Goal: Find specific page/section: Find specific page/section

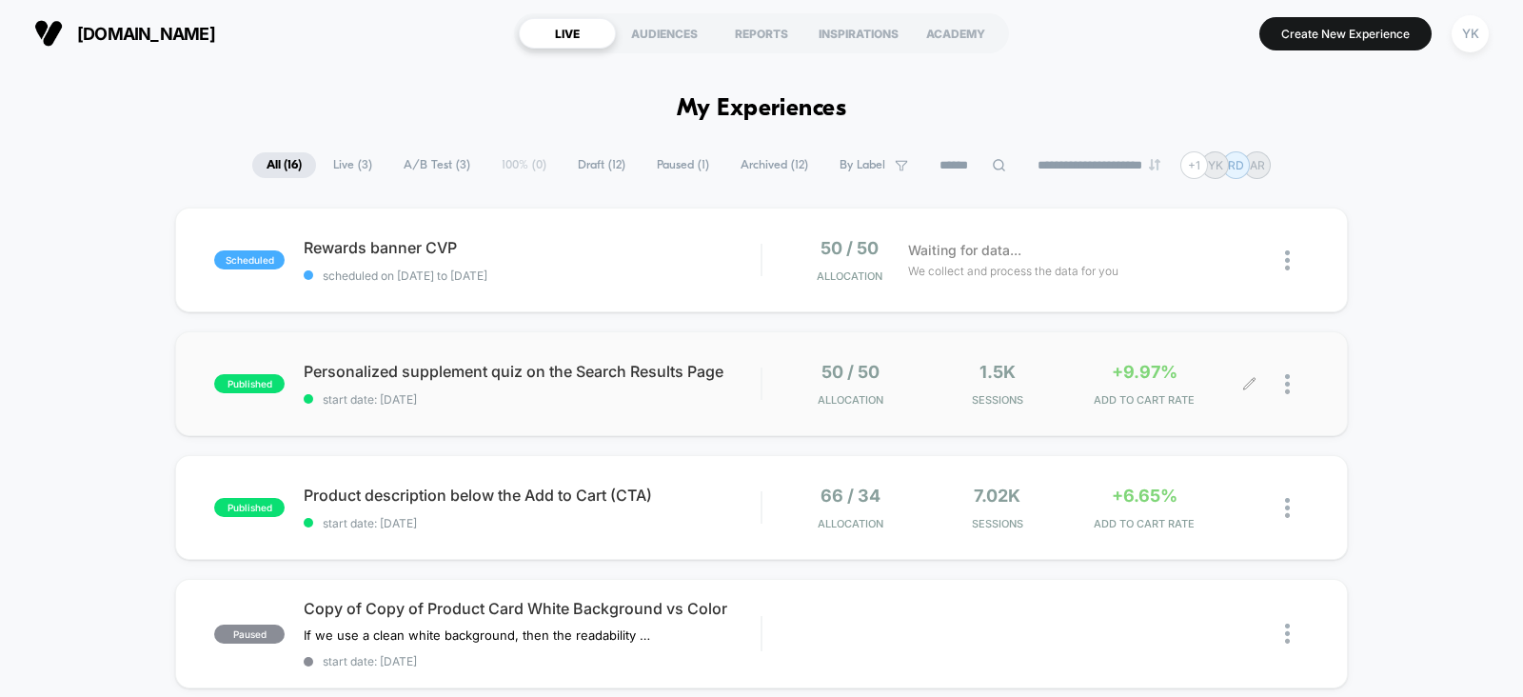
click at [1057, 395] on span "Sessions" at bounding box center [997, 399] width 138 height 13
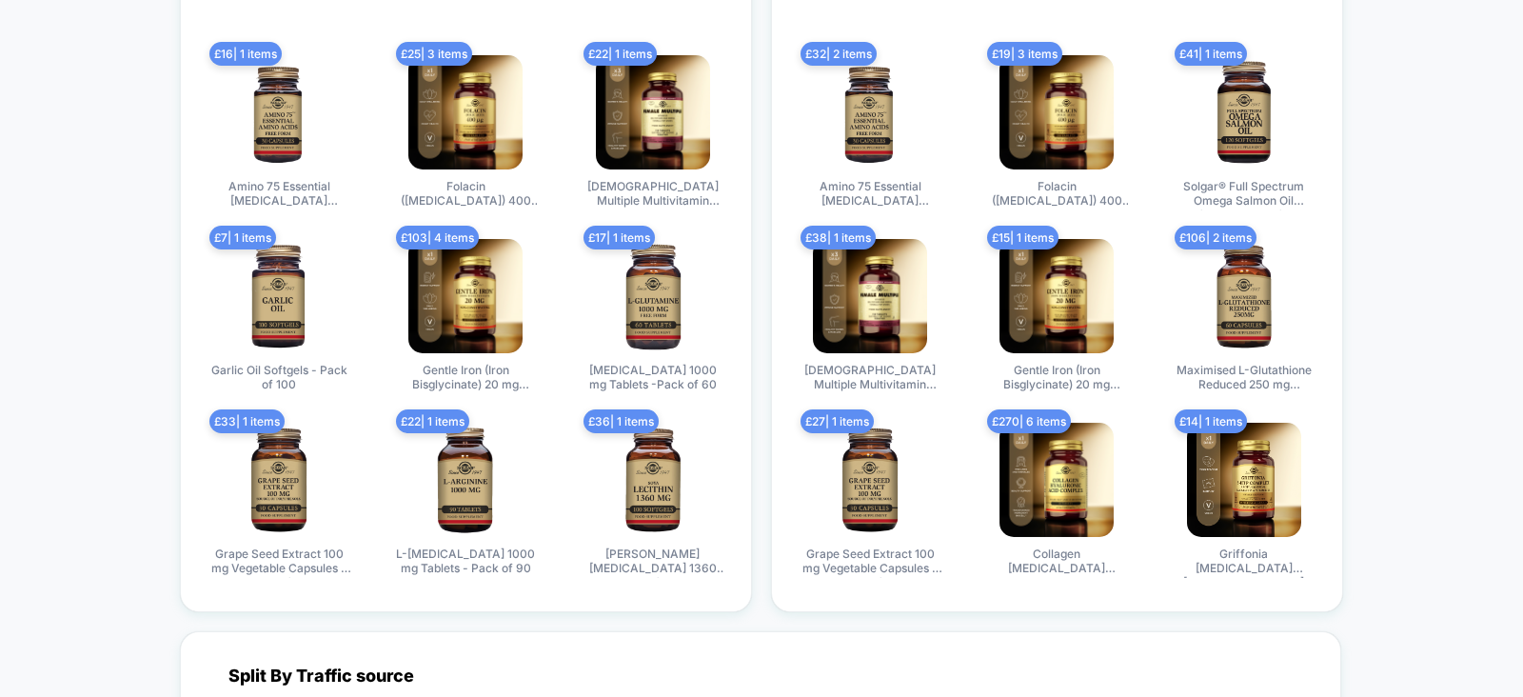
scroll to position [3217, 0]
